Goal: Task Accomplishment & Management: Complete application form

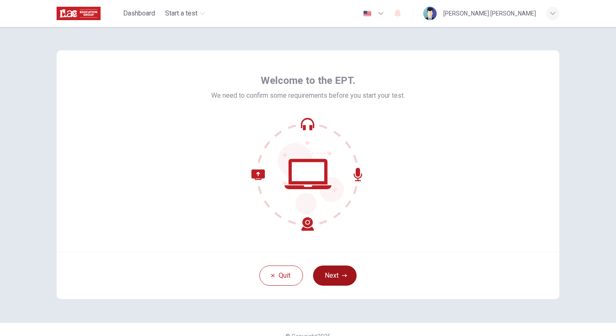
click at [339, 278] on button "Next" at bounding box center [335, 275] width 44 height 20
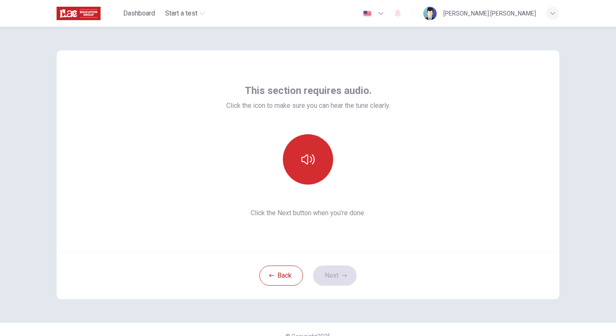
click at [315, 169] on button "button" at bounding box center [308, 159] width 50 height 50
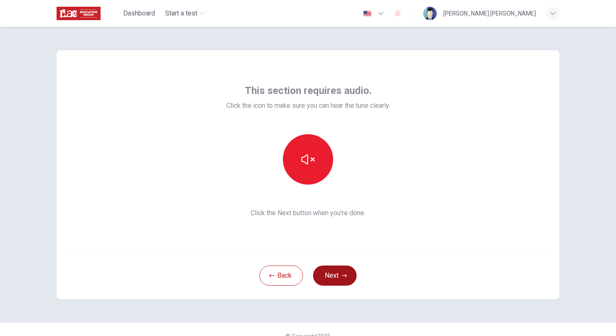
click at [339, 280] on button "Next" at bounding box center [335, 275] width 44 height 20
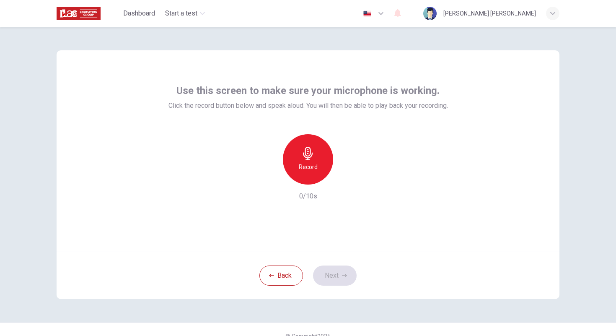
click at [311, 173] on div "Record" at bounding box center [308, 159] width 50 height 50
click at [351, 180] on div "button" at bounding box center [346, 177] width 13 height 13
click at [341, 274] on button "Next" at bounding box center [335, 275] width 44 height 20
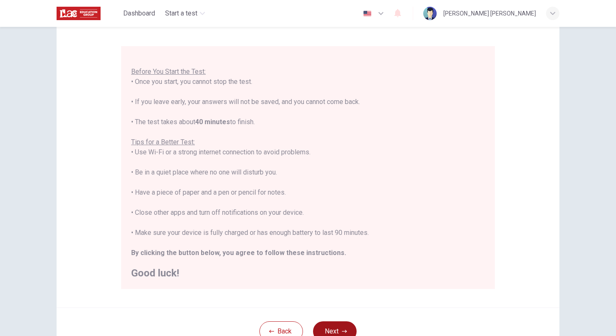
scroll to position [71, 0]
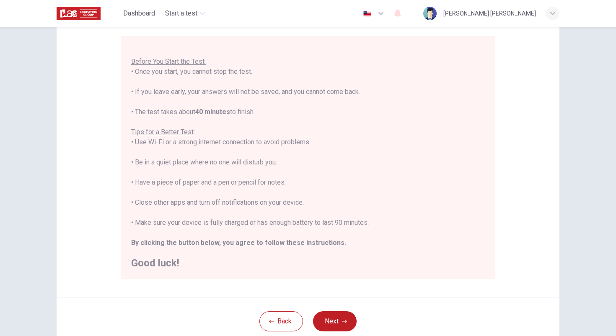
click at [62, 154] on div "Disclaimer: You are about to start a Placement Test . Before You Start the Test…" at bounding box center [308, 138] width 503 height 318
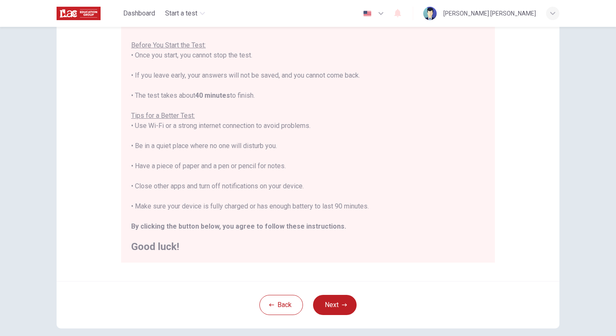
click at [359, 302] on div "Back Next" at bounding box center [308, 304] width 503 height 47
click at [339, 304] on button "Next" at bounding box center [335, 305] width 44 height 20
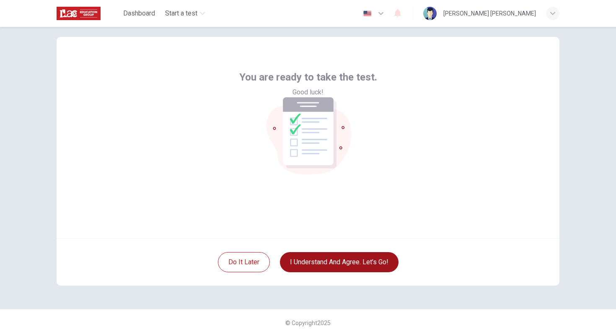
scroll to position [13, 0]
click at [344, 254] on button "I understand and agree. Let’s go!" at bounding box center [339, 262] width 119 height 20
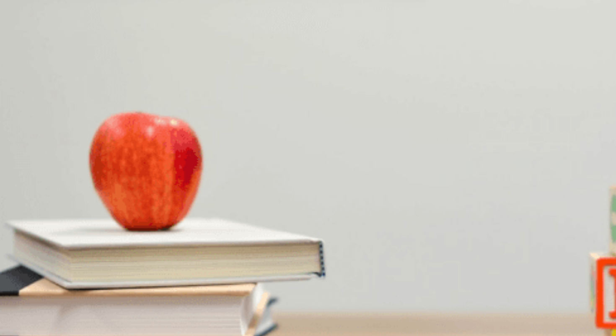
scroll to position [39, 0]
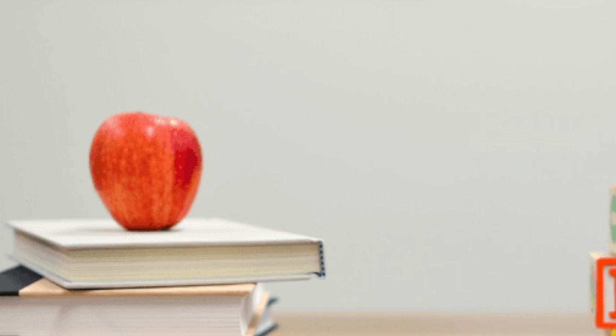
scroll to position [782, 0]
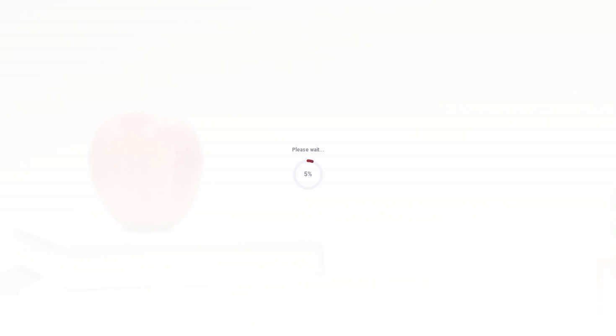
type input "57"
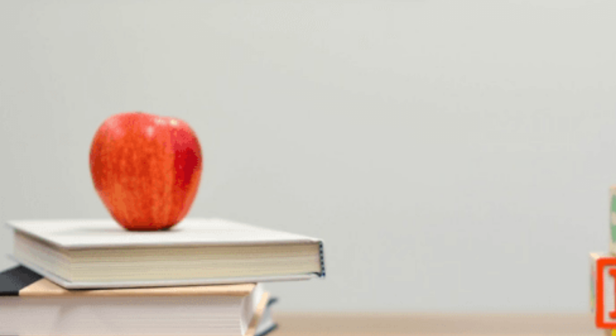
scroll to position [627, 0]
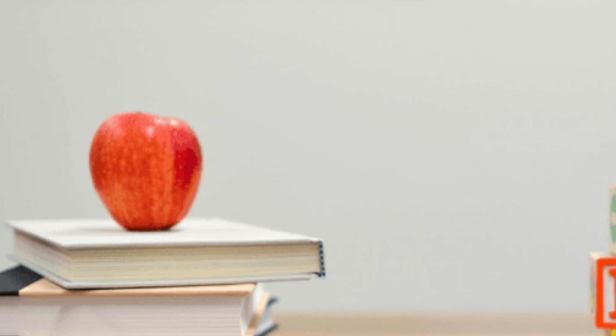
scroll to position [147, 0]
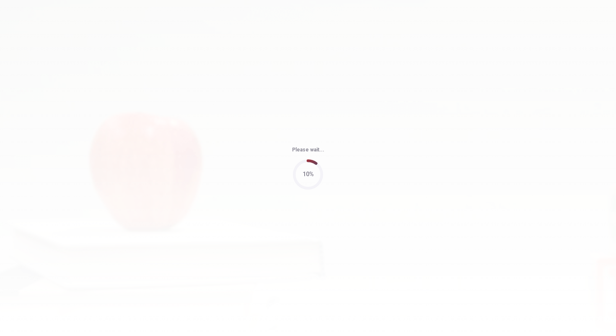
type input "73"
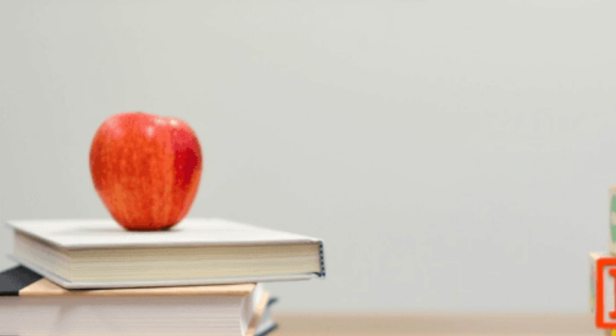
scroll to position [161, 0]
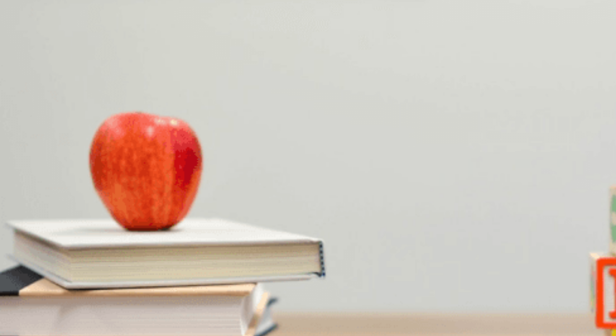
scroll to position [0, 0]
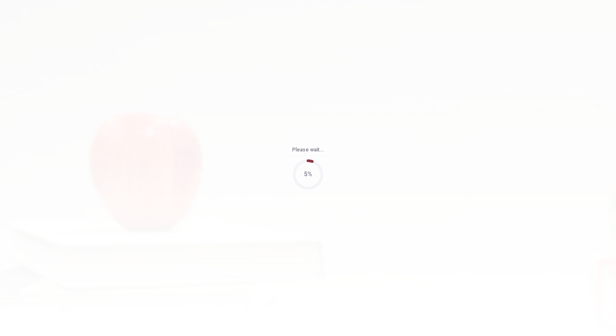
type input "65"
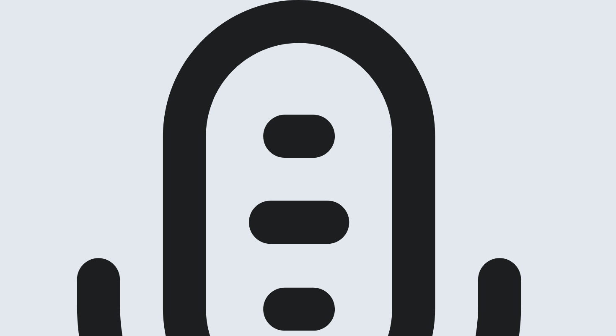
scroll to position [58, 0]
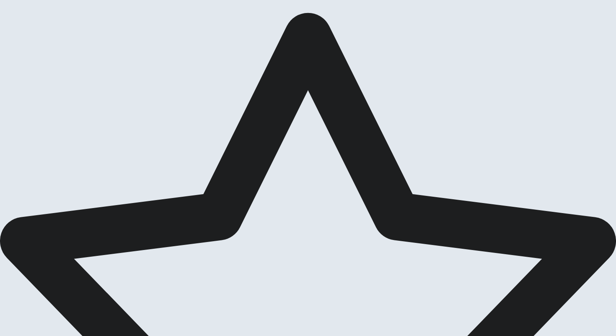
scroll to position [0, 0]
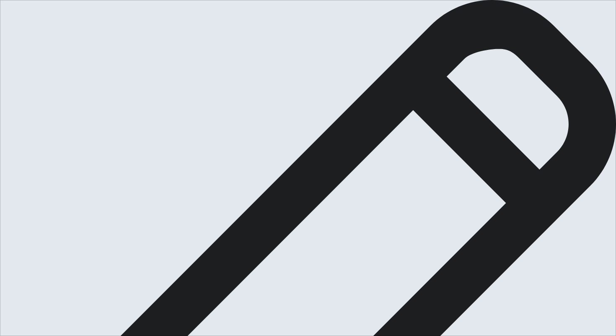
type textarea "i"
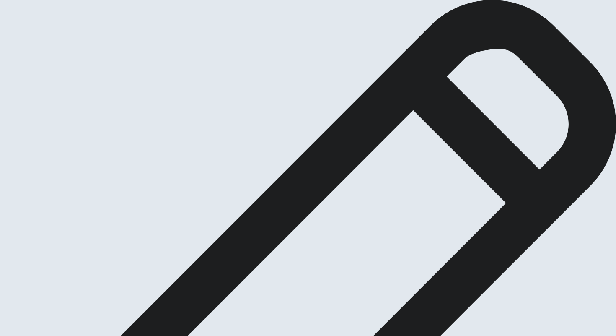
drag, startPoint x: 377, startPoint y: 144, endPoint x: 409, endPoint y: 147, distance: 31.6
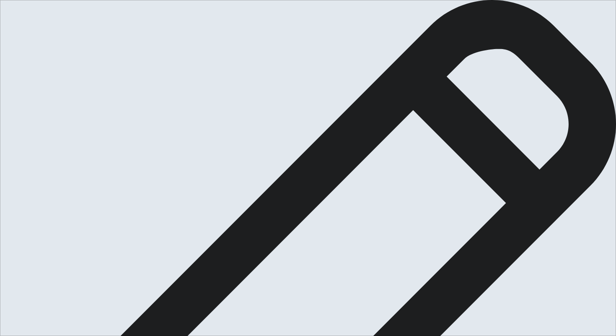
drag, startPoint x: 364, startPoint y: 84, endPoint x: 410, endPoint y: 85, distance: 46.1
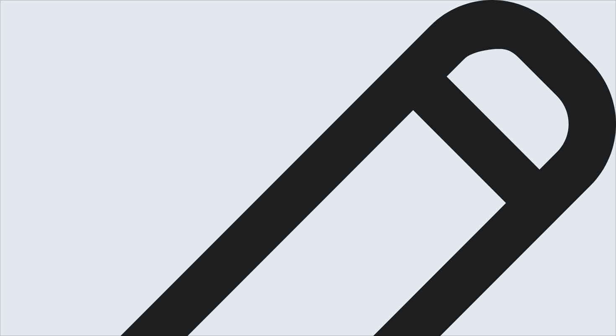
type textarea "I developed a bunch of new skills in [DATE], during a humanitarian mission whic…"
